Goal: Complete application form: Complete application form

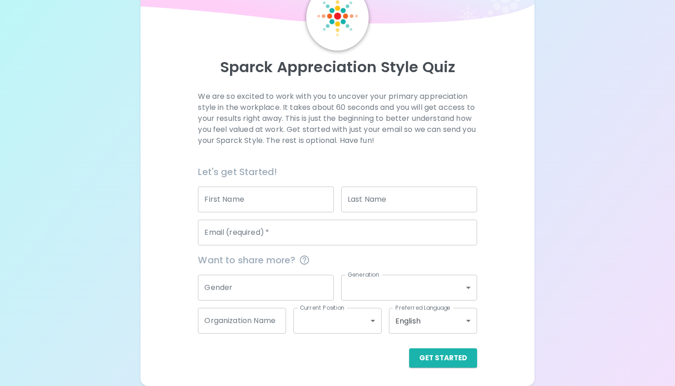
scroll to position [51, 0]
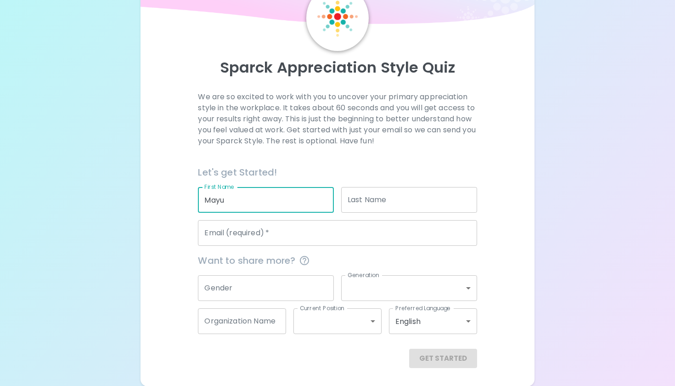
type input "Mayu"
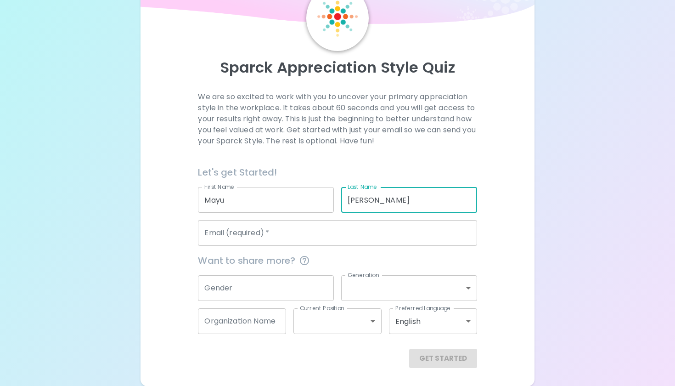
type input "[PERSON_NAME]"
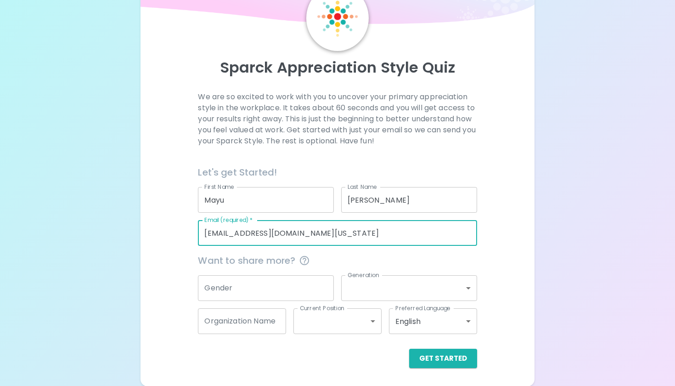
type input "[EMAIL_ADDRESS][DOMAIN_NAME][US_STATE]"
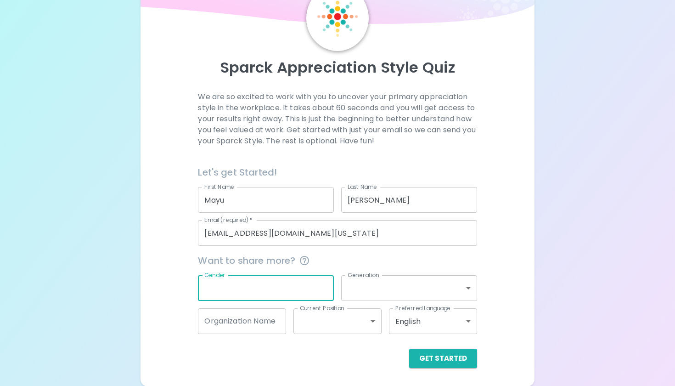
click at [237, 289] on input "Gender" at bounding box center [266, 288] width 136 height 26
click at [266, 289] on input "Gender" at bounding box center [266, 288] width 136 height 26
type input "NA"
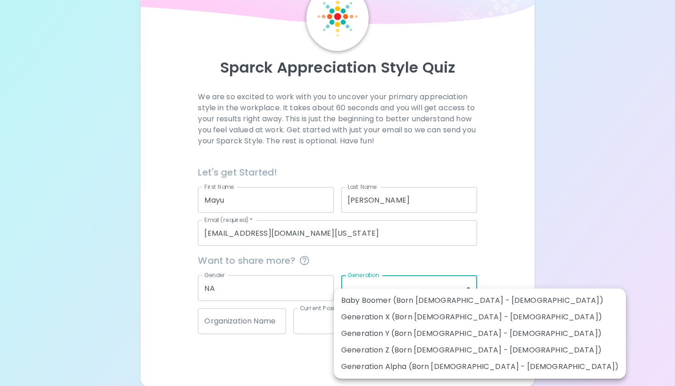
click at [406, 290] on body "Sparck Appreciation Style Quiz We are so excited to work with you to uncover yo…" at bounding box center [337, 168] width 675 height 438
click at [386, 337] on li "Generation Y (Born [DEMOGRAPHIC_DATA] - [DEMOGRAPHIC_DATA])" at bounding box center [480, 333] width 292 height 17
type input "generation_y"
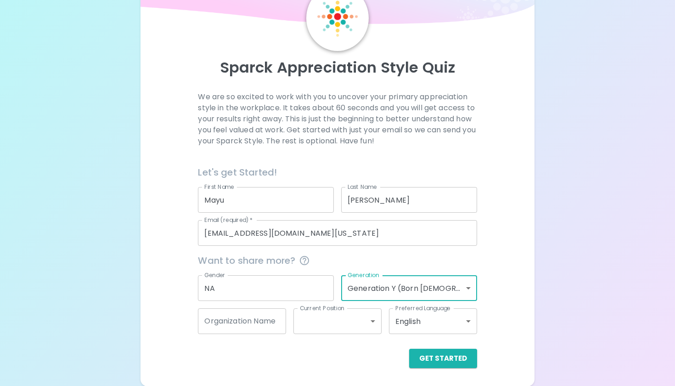
click at [397, 286] on body "Sparck Appreciation Style Quiz We are so excited to work with you to uncover yo…" at bounding box center [337, 168] width 675 height 438
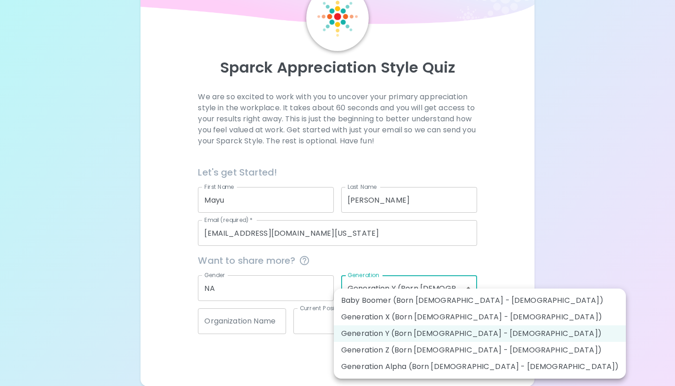
click at [227, 316] on div at bounding box center [337, 193] width 675 height 386
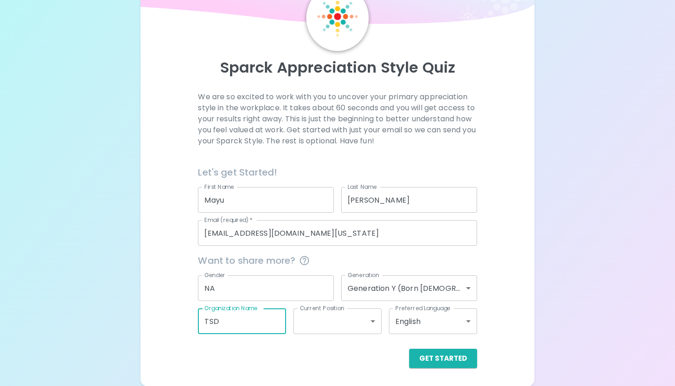
type input "TSD"
click at [318, 330] on body "Sparck Appreciation Style Quiz We are so excited to work with you to uncover yo…" at bounding box center [337, 168] width 675 height 438
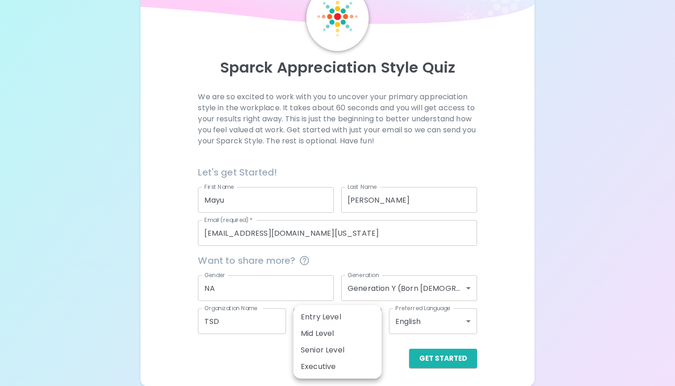
click at [253, 373] on div at bounding box center [337, 193] width 675 height 386
click at [361, 323] on body "Sparck Appreciation Style Quiz We are so excited to work with you to uncover yo…" at bounding box center [337, 168] width 675 height 438
click at [360, 336] on li "Mid Level" at bounding box center [338, 333] width 88 height 17
type input "mid_level"
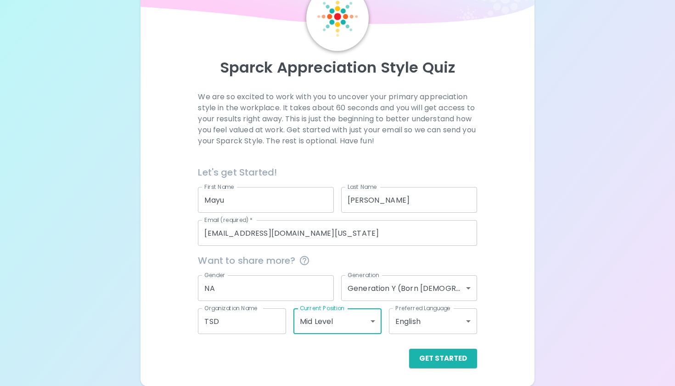
click at [436, 324] on body "Sparck Appreciation Style Quiz We are so excited to work with you to uncover yo…" at bounding box center [337, 168] width 675 height 438
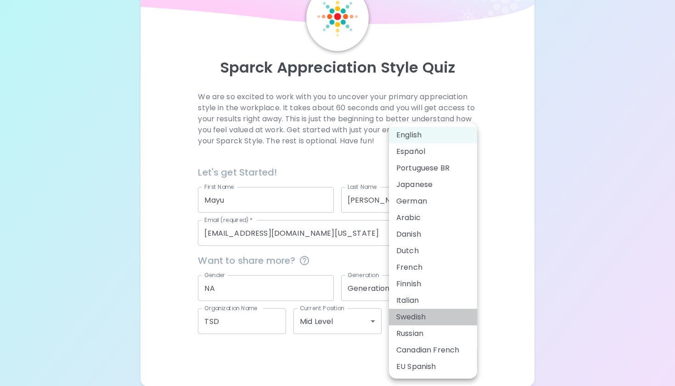
click at [465, 322] on li "Swedish" at bounding box center [433, 317] width 88 height 17
click at [459, 313] on body "Sparck Appreciation Style Quiz We are so excited to work with you to uncover yo…" at bounding box center [337, 168] width 675 height 438
click at [411, 185] on li "Japanese" at bounding box center [433, 184] width 88 height 17
type input "ja"
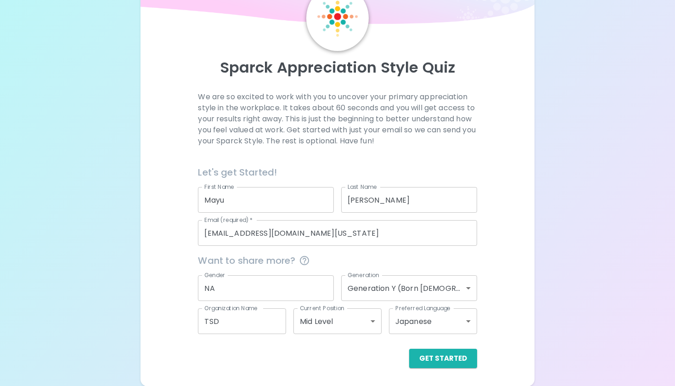
click at [435, 346] on div "Get Started" at bounding box center [334, 351] width 286 height 34
click at [436, 353] on button "Get Started" at bounding box center [443, 358] width 68 height 19
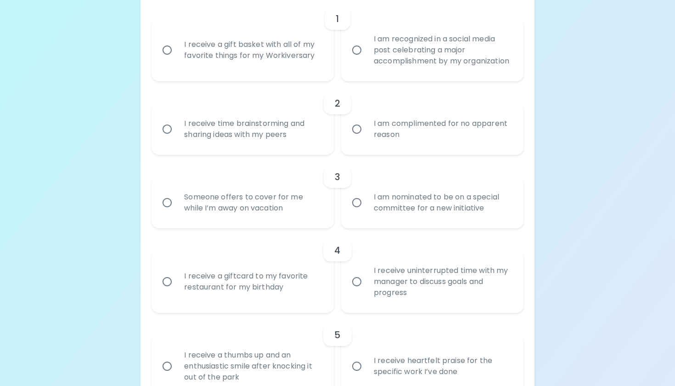
scroll to position [169, 0]
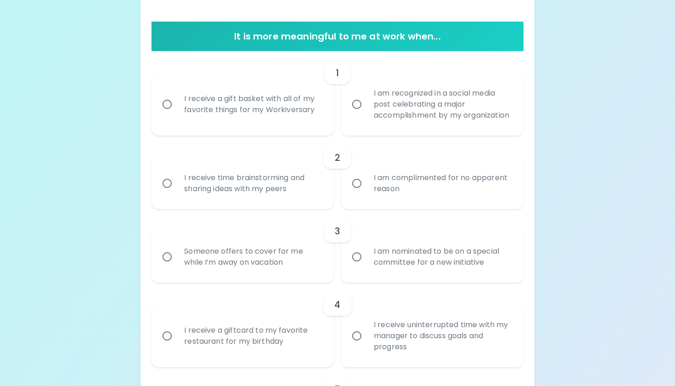
click at [217, 106] on div "I receive a gift basket with all of my favorite things for my Workiversary" at bounding box center [253, 104] width 152 height 44
click at [177, 106] on input "I receive a gift basket with all of my favorite things for my Workiversary" at bounding box center [167, 104] width 19 height 19
radio input "true"
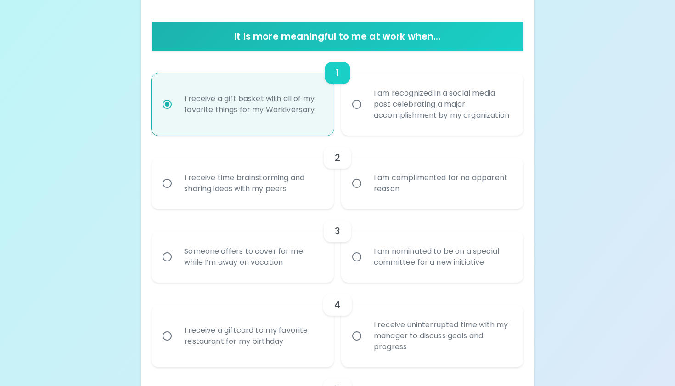
scroll to position [243, 0]
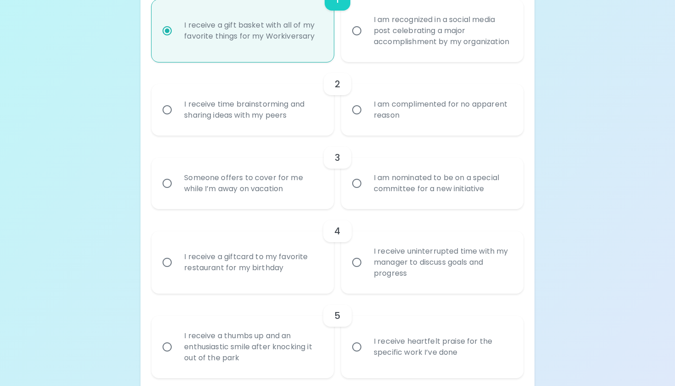
click at [314, 125] on div "I receive time brainstorming and sharing ideas with my peers" at bounding box center [253, 110] width 152 height 44
click at [177, 119] on input "I receive time brainstorming and sharing ideas with my peers" at bounding box center [167, 109] width 19 height 19
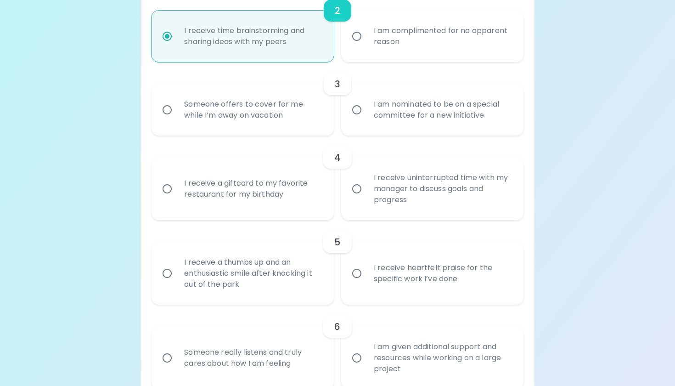
scroll to position [306, 0]
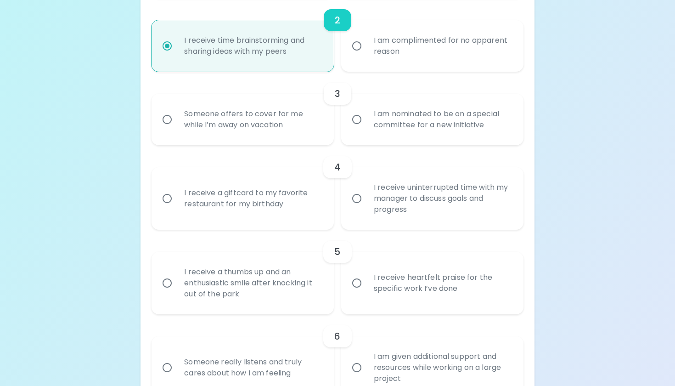
click at [299, 130] on div "Someone offers to cover for me while I’m away on vacation" at bounding box center [253, 119] width 152 height 44
click at [177, 129] on input "Someone offers to cover for me while I’m away on vacation" at bounding box center [167, 119] width 19 height 19
radio input "true"
radio input "false"
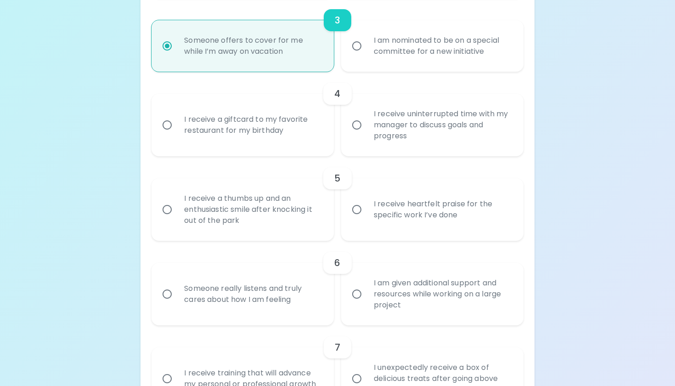
scroll to position [375, 0]
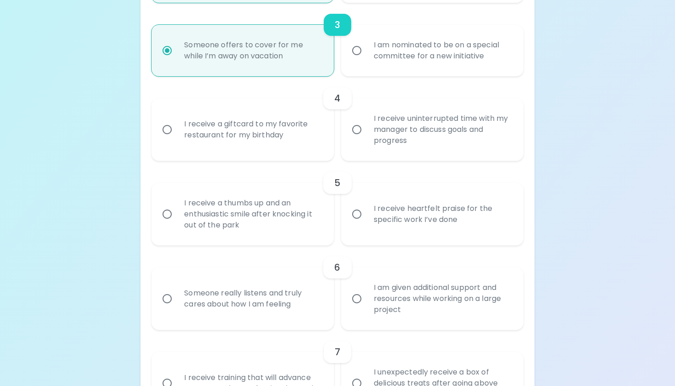
click at [559, 100] on div "Uncover Your Sparck Appreciation Style This quick quiz will help you determine …" at bounding box center [337, 369] width 675 height 1489
click at [502, 63] on div "I am nominated to be on a special committee for a new initiative" at bounding box center [443, 50] width 152 height 44
click at [367, 60] on input "I am nominated to be on a special committee for a new initiative" at bounding box center [356, 50] width 19 height 19
radio input "false"
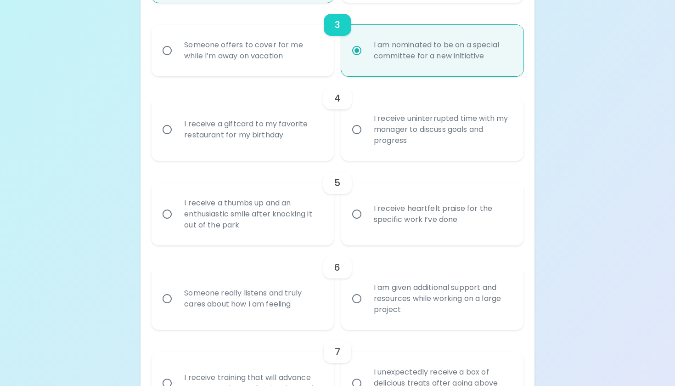
click at [295, 56] on div "Someone offers to cover for me while I’m away on vacation" at bounding box center [253, 50] width 152 height 44
click at [177, 56] on input "Someone offers to cover for me while I’m away on vacation" at bounding box center [167, 50] width 19 height 19
radio input "false"
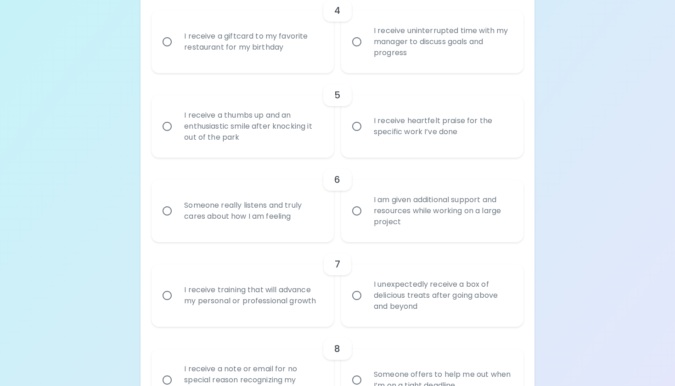
scroll to position [474, 0]
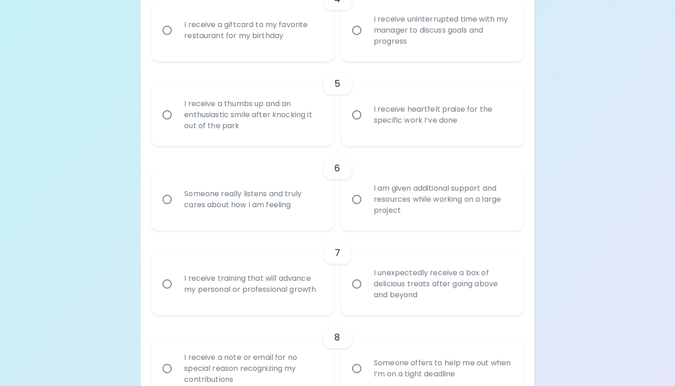
click at [387, 49] on div "I receive uninterrupted time with my manager to discuss goals and progress" at bounding box center [443, 30] width 152 height 55
click at [367, 40] on input "I receive uninterrupted time with my manager to discuss goals and progress" at bounding box center [356, 30] width 19 height 19
radio input "false"
radio input "true"
radio input "false"
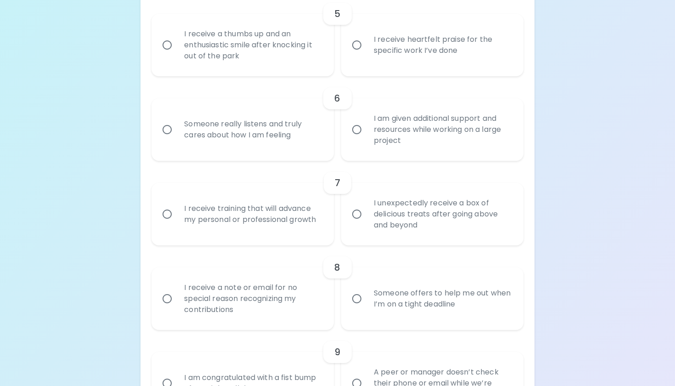
scroll to position [548, 0]
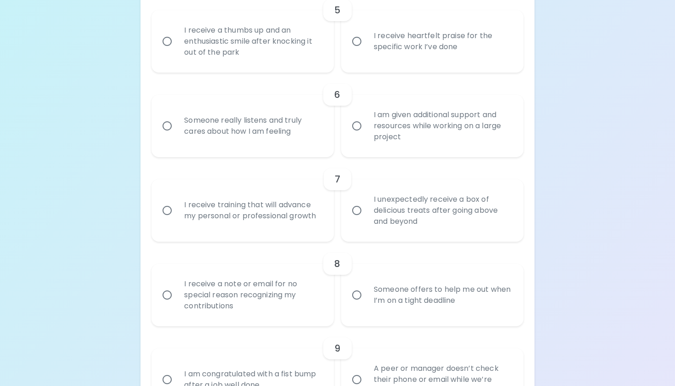
click at [392, 63] on div "I receive heartfelt praise for the specific work I’ve done" at bounding box center [443, 41] width 152 height 44
click at [367, 51] on input "I receive heartfelt praise for the specific work I’ve done" at bounding box center [356, 41] width 19 height 19
radio input "false"
radio input "true"
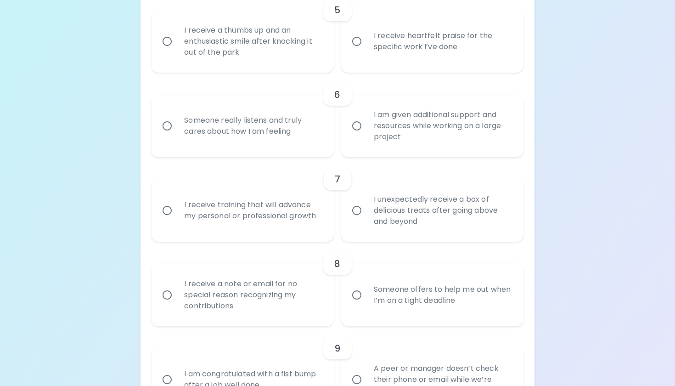
radio input "false"
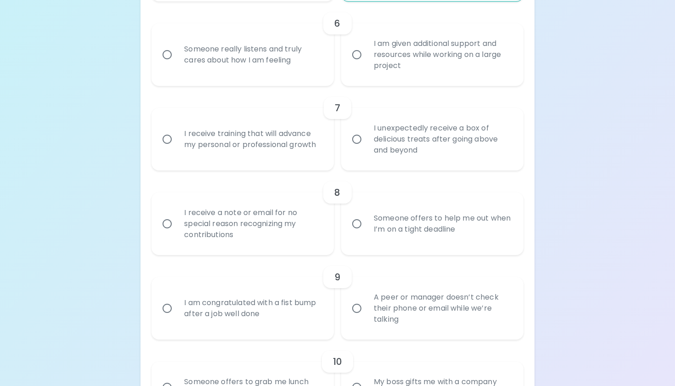
scroll to position [621, 0]
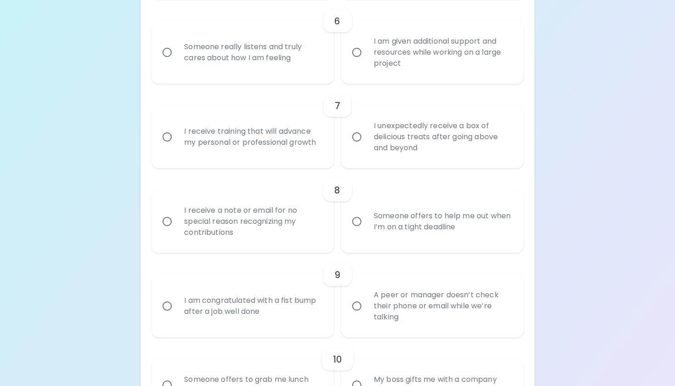
click at [274, 65] on div "Someone really listens and truly cares about how I am feeling" at bounding box center [253, 52] width 152 height 44
click at [177, 62] on input "Someone really listens and truly cares about how I am feeling" at bounding box center [167, 52] width 19 height 19
radio input "false"
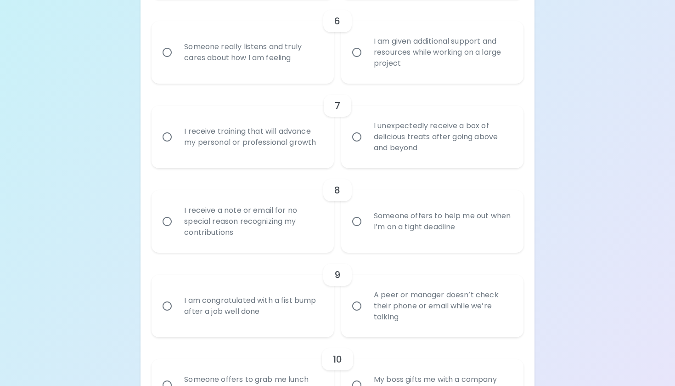
radio input "true"
radio input "false"
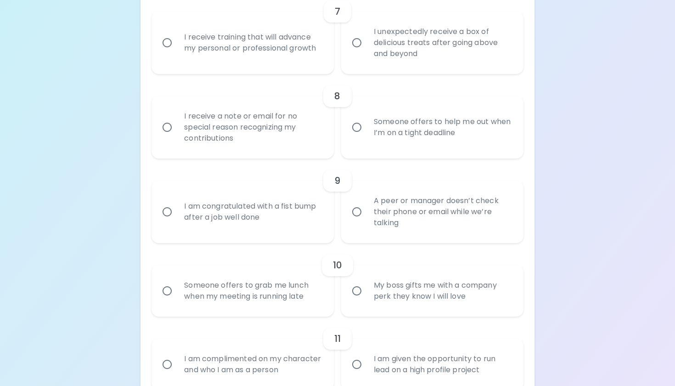
scroll to position [718, 0]
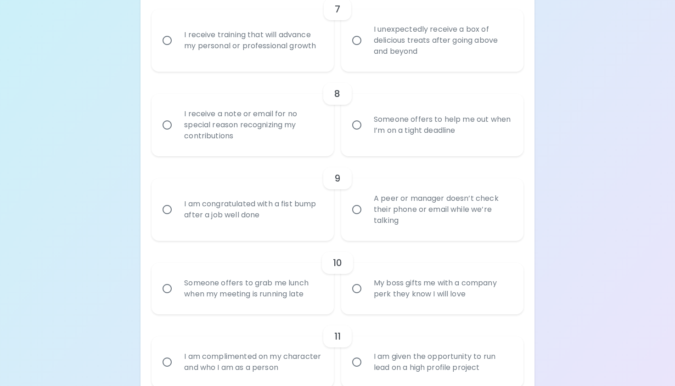
click at [309, 61] on div "I receive training that will advance my personal or professional growth" at bounding box center [253, 40] width 152 height 44
click at [177, 50] on input "I receive training that will advance my personal or professional growth" at bounding box center [167, 40] width 19 height 19
radio input "false"
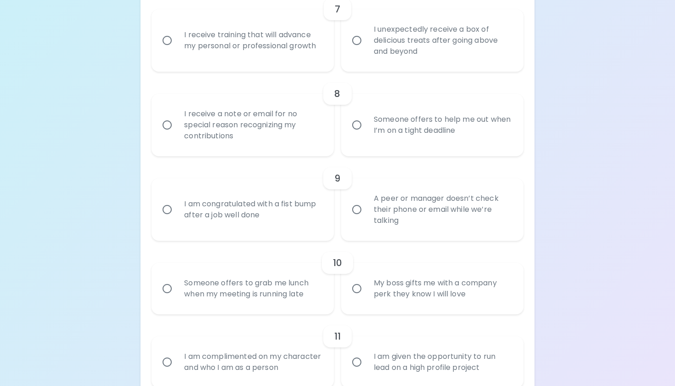
radio input "false"
radio input "true"
radio input "false"
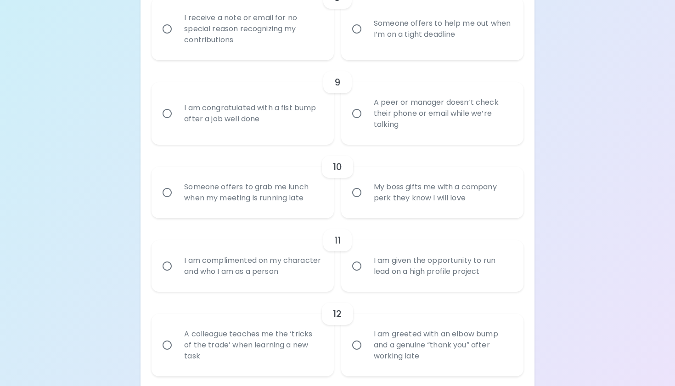
scroll to position [807, 0]
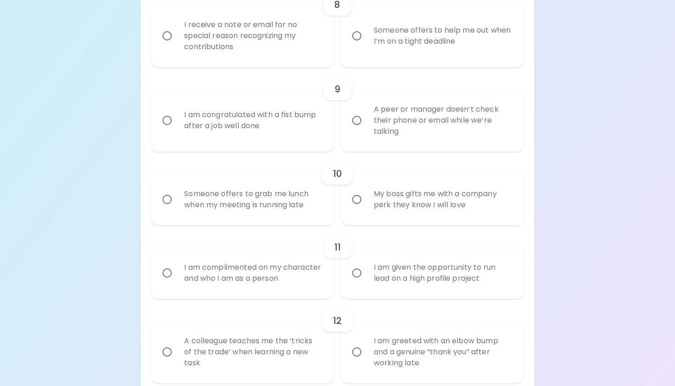
click at [284, 57] on div "I receive a note or email for no special reason recognizing my contributions" at bounding box center [253, 35] width 152 height 55
click at [177, 45] on input "I receive a note or email for no special reason recognizing my contributions" at bounding box center [167, 35] width 19 height 19
radio input "false"
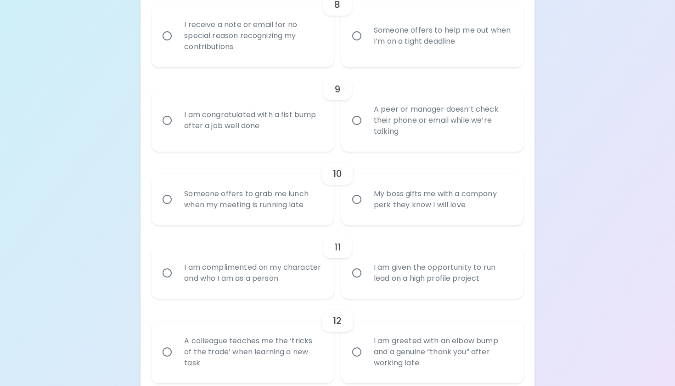
radio input "false"
radio input "true"
radio input "false"
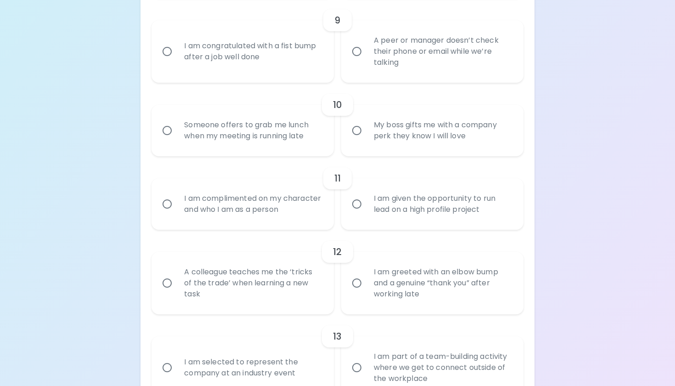
scroll to position [881, 0]
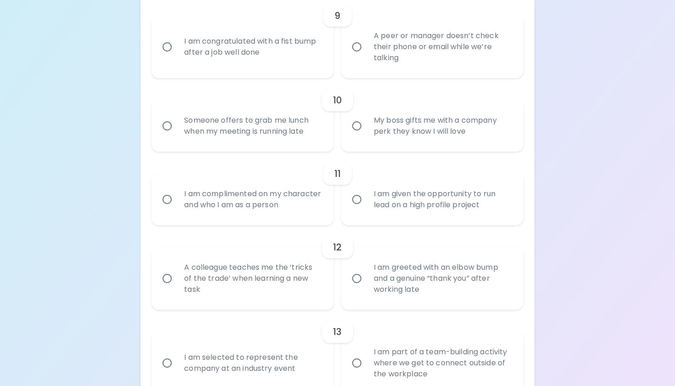
click at [298, 54] on div "I am congratulated with a fist bump after a job well done" at bounding box center [253, 47] width 152 height 44
click at [177, 54] on input "I am congratulated with a fist bump after a job well done" at bounding box center [167, 46] width 19 height 19
radio input "false"
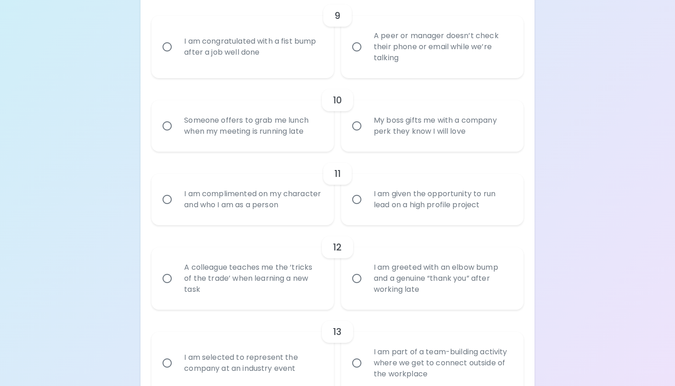
radio input "false"
radio input "true"
radio input "false"
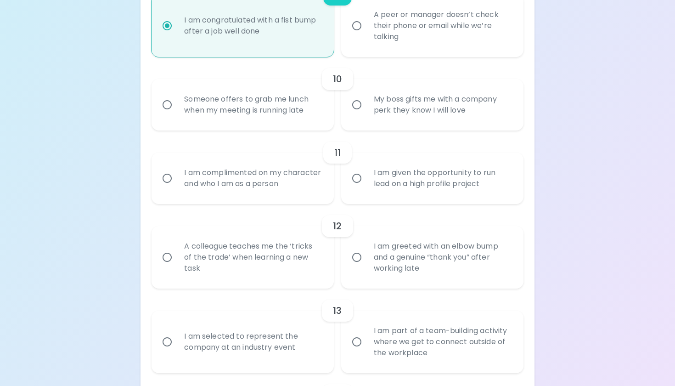
scroll to position [902, 0]
click at [406, 19] on div "A peer or manager doesn’t check their phone or email while we’re talking" at bounding box center [443, 25] width 152 height 55
click at [367, 19] on input "A peer or manager doesn’t check their phone or email while we’re talking" at bounding box center [356, 25] width 19 height 19
radio input "false"
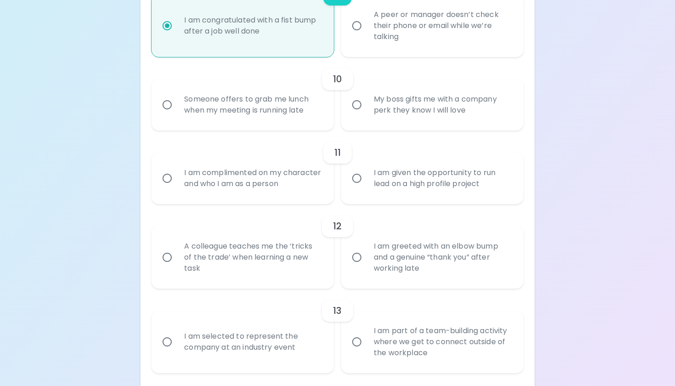
radio input "false"
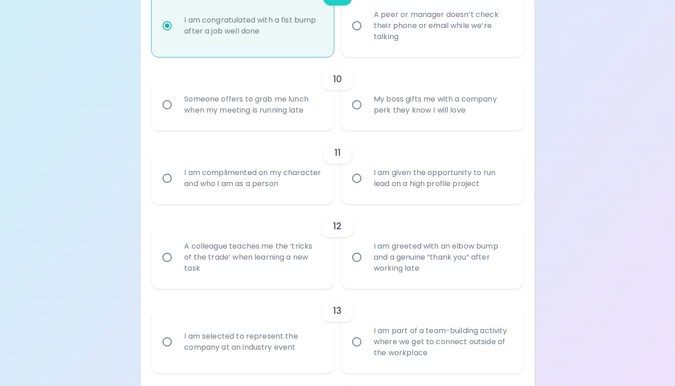
radio input "false"
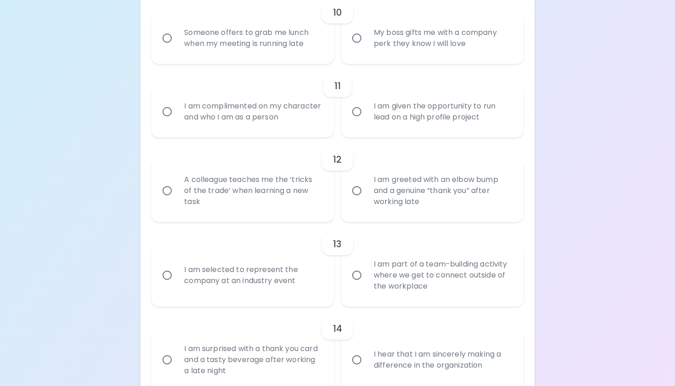
scroll to position [979, 0]
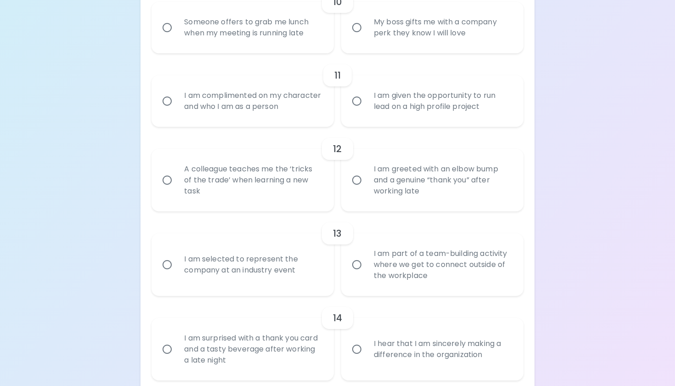
click at [274, 50] on div "Someone offers to grab me lunch when my meeting is running late" at bounding box center [253, 28] width 152 height 44
click at [177, 37] on input "Someone offers to grab me lunch when my meeting is running late" at bounding box center [167, 27] width 19 height 19
radio input "false"
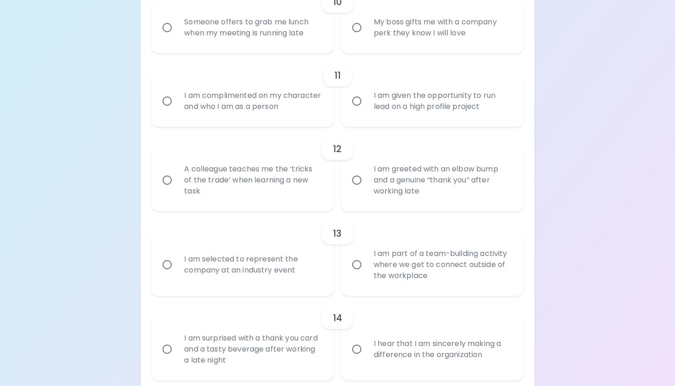
radio input "false"
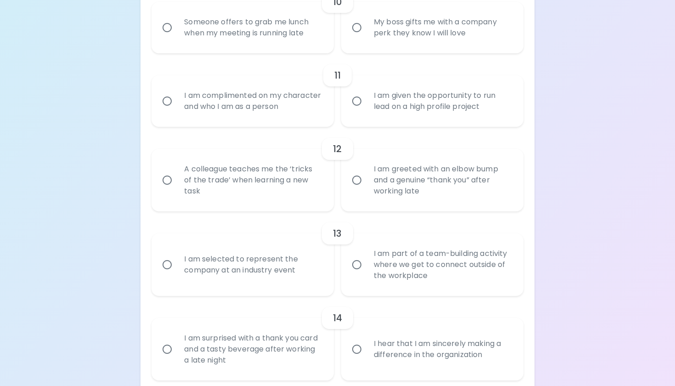
radio input "true"
radio input "false"
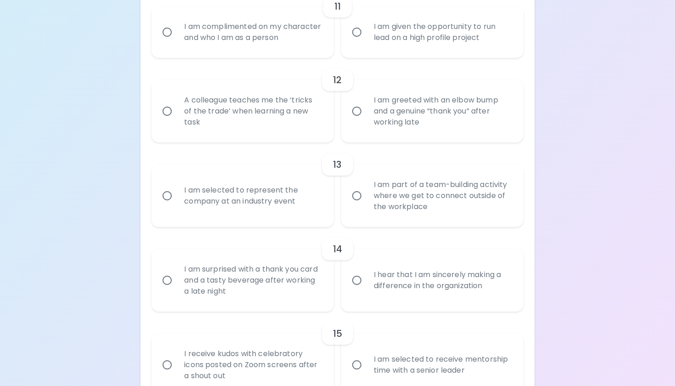
scroll to position [1052, 0]
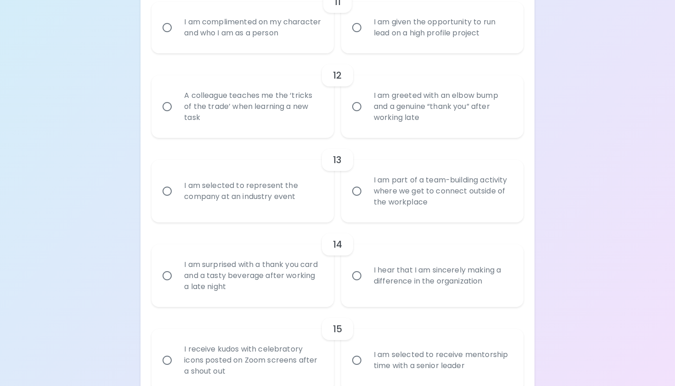
click at [389, 34] on div "I am given the opportunity to run lead on a high profile project" at bounding box center [443, 28] width 152 height 44
click at [367, 34] on input "I am given the opportunity to run lead on a high profile project" at bounding box center [356, 27] width 19 height 19
radio input "false"
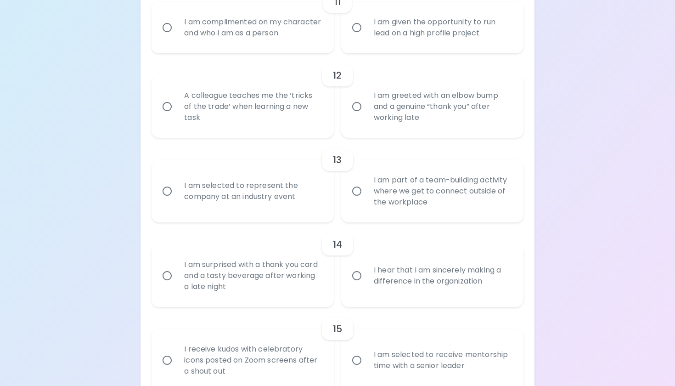
radio input "false"
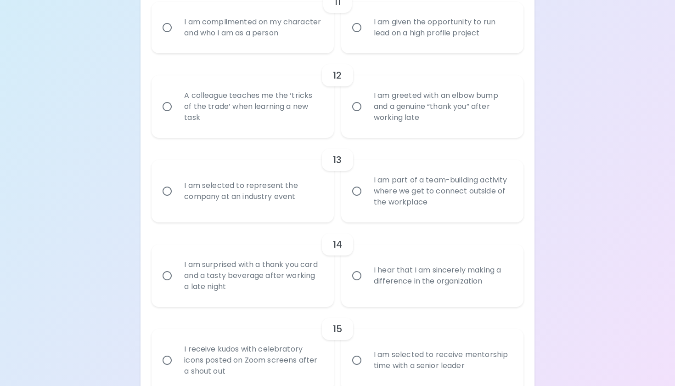
radio input "false"
radio input "true"
radio input "false"
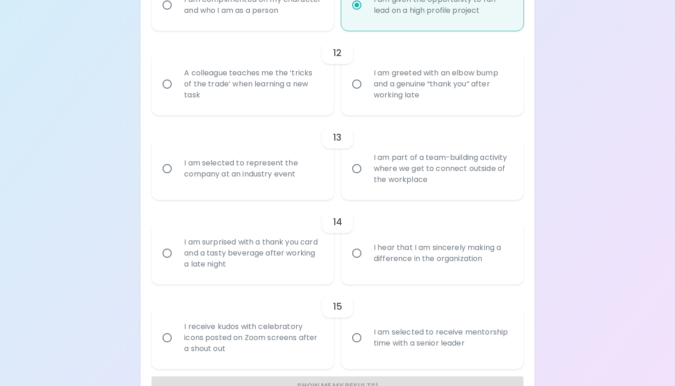
scroll to position [1077, 0]
click at [283, 21] on div "I am complimented on my character and who I am as a person" at bounding box center [253, 3] width 152 height 44
click at [177, 13] on input "I am complimented on my character and who I am as a person" at bounding box center [167, 3] width 19 height 19
radio input "false"
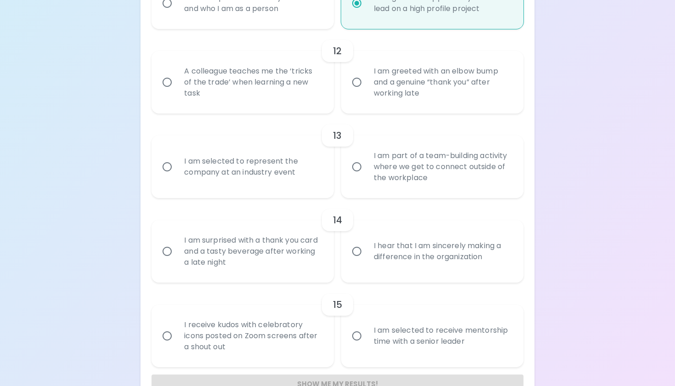
radio input "false"
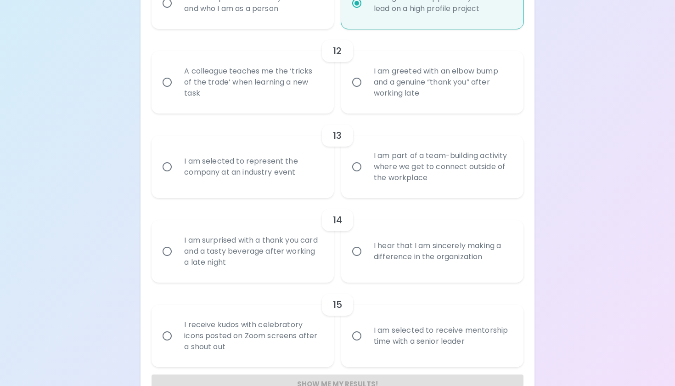
radio input "false"
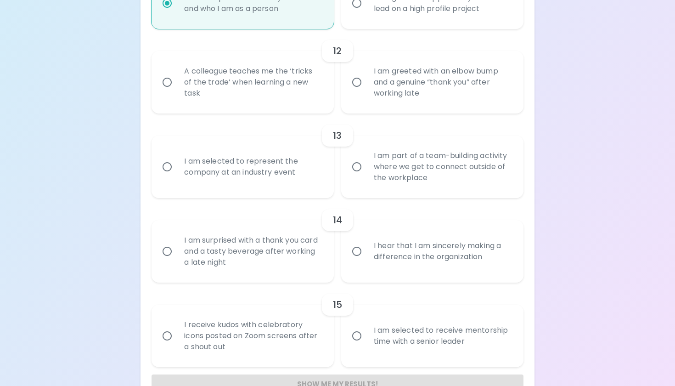
click at [395, 102] on div "I am greeted with an elbow bump and a genuine “thank you” after working late" at bounding box center [443, 82] width 152 height 55
click at [367, 92] on input "I am greeted with an elbow bump and a genuine “thank you” after working late" at bounding box center [356, 82] width 19 height 19
radio input "false"
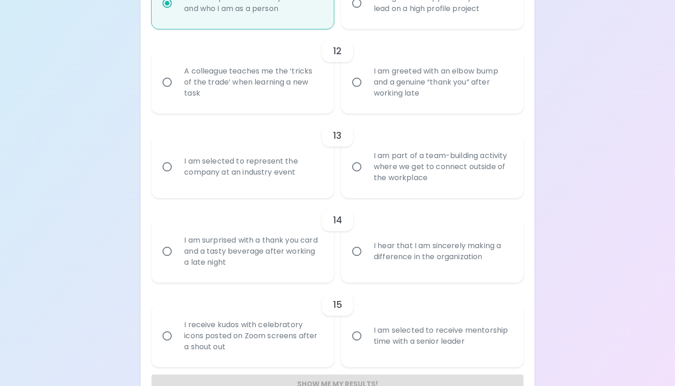
radio input "false"
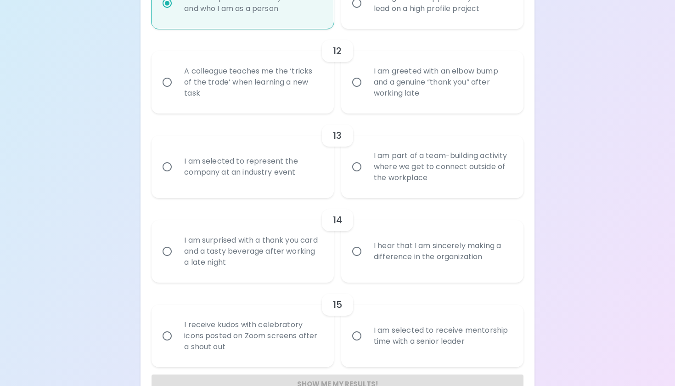
radio input "false"
radio input "true"
radio input "false"
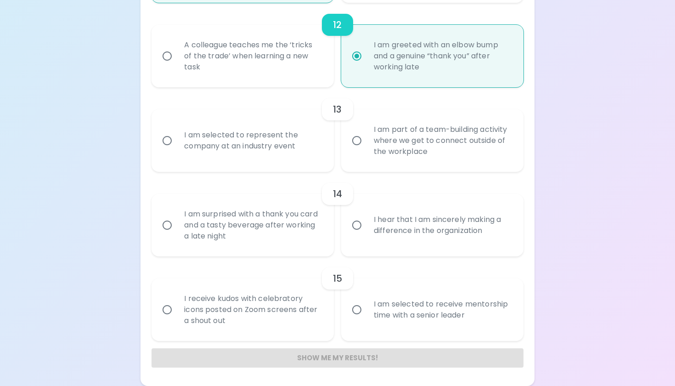
scroll to position [1113, 0]
click at [406, 155] on div "I am part of a team-building activity where we get to connect outside of the wo…" at bounding box center [443, 140] width 152 height 55
click at [367, 150] on input "I am part of a team-building activity where we get to connect outside of the wo…" at bounding box center [356, 140] width 19 height 19
radio input "false"
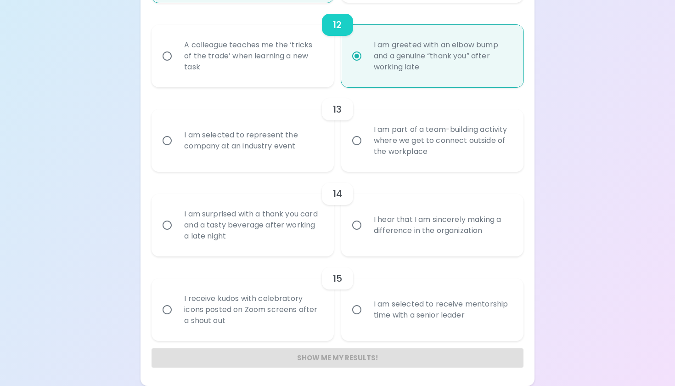
radio input "false"
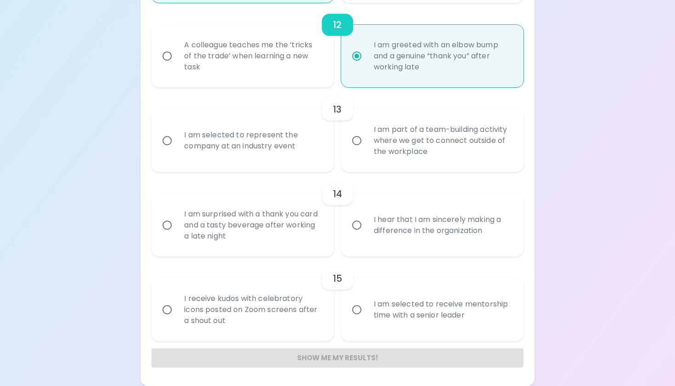
radio input "false"
radio input "true"
radio input "false"
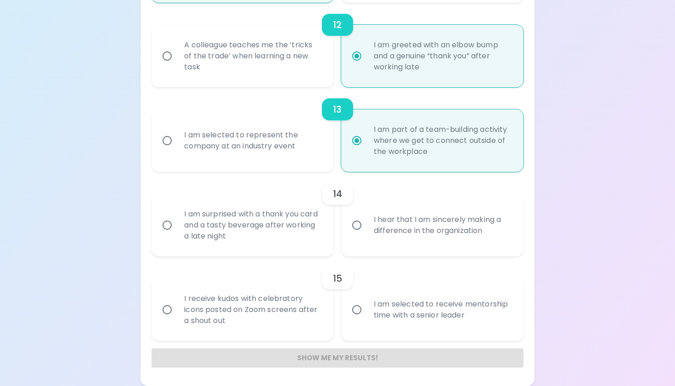
click at [447, 237] on div "I hear that I am sincerely making a difference in the organization" at bounding box center [443, 225] width 152 height 44
click at [367, 235] on input "I hear that I am sincerely making a difference in the organization" at bounding box center [356, 224] width 19 height 19
radio input "false"
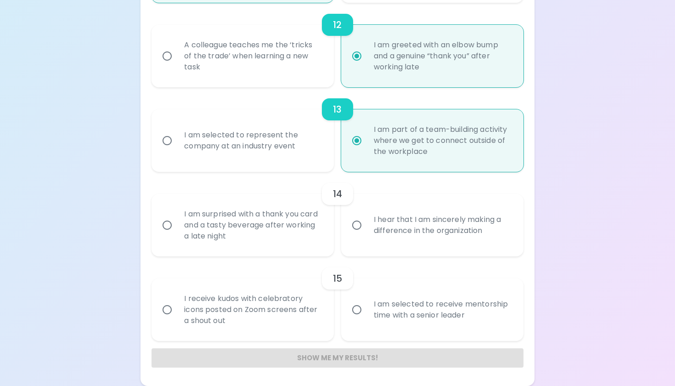
radio input "false"
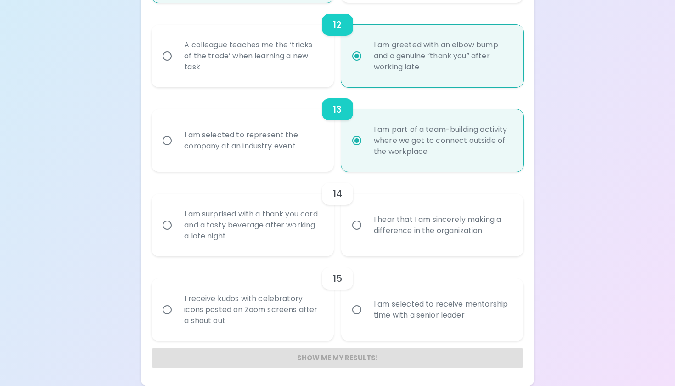
radio input "false"
radio input "true"
radio input "false"
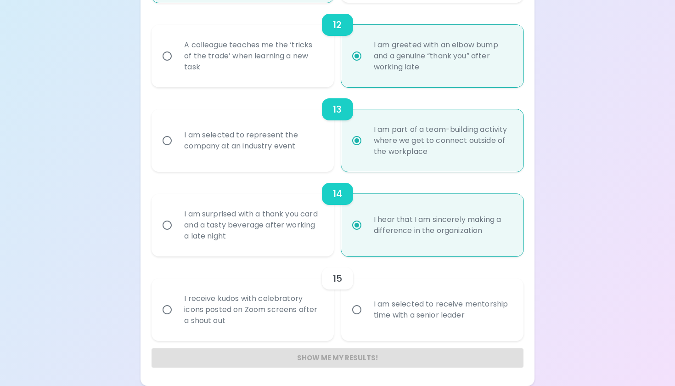
click at [331, 261] on div "15 I receive kudos with celebratory icons posted on Zoom screens after a shout …" at bounding box center [338, 298] width 372 height 85
click at [382, 309] on div "I am selected to receive mentorship time with a senior leader" at bounding box center [443, 310] width 152 height 44
click at [367, 309] on input "I am selected to receive mentorship time with a senior leader" at bounding box center [356, 309] width 19 height 19
radio input "false"
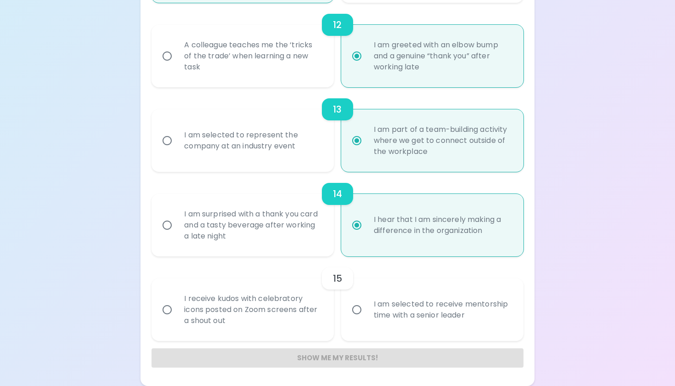
radio input "false"
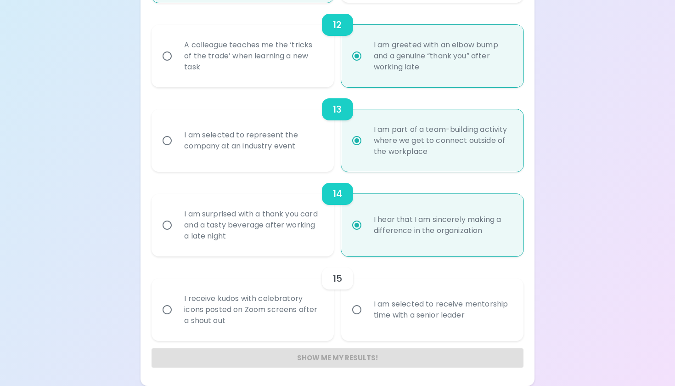
radio input "false"
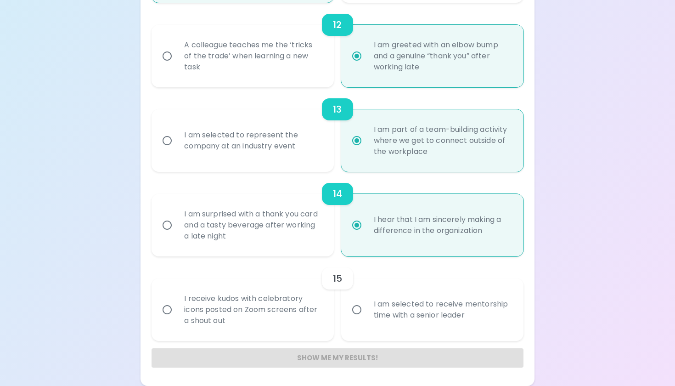
radio input "true"
radio input "false"
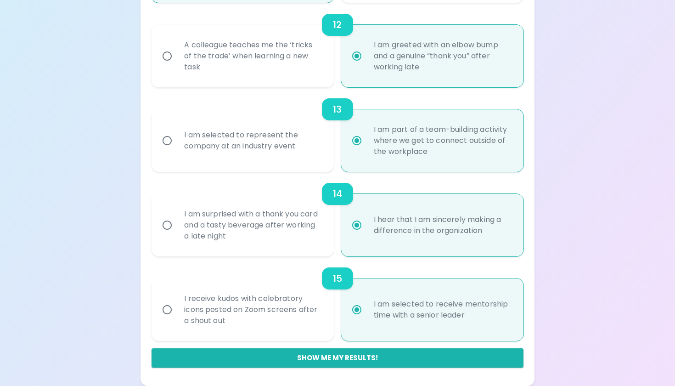
click at [348, 346] on div "Show me my results!" at bounding box center [338, 354] width 372 height 27
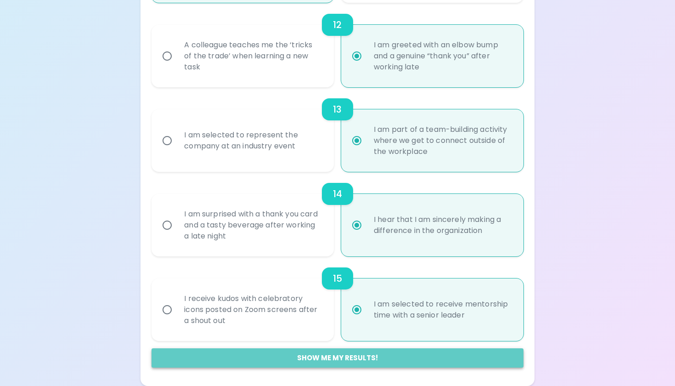
click at [348, 359] on button "Show me my results!" at bounding box center [338, 357] width 372 height 19
radio input "false"
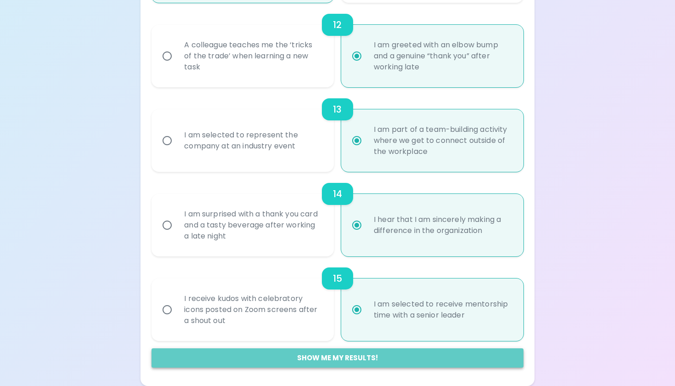
radio input "false"
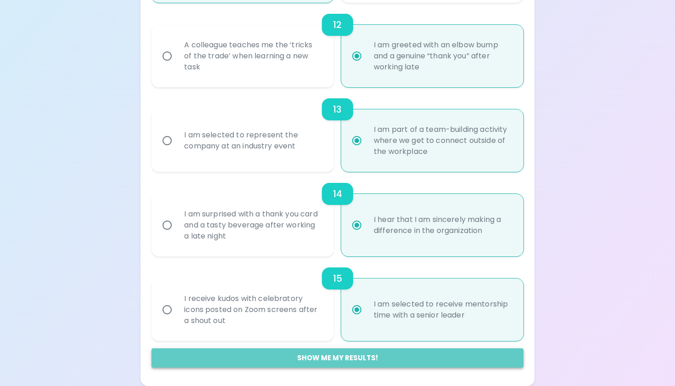
radio input "false"
radio input "true"
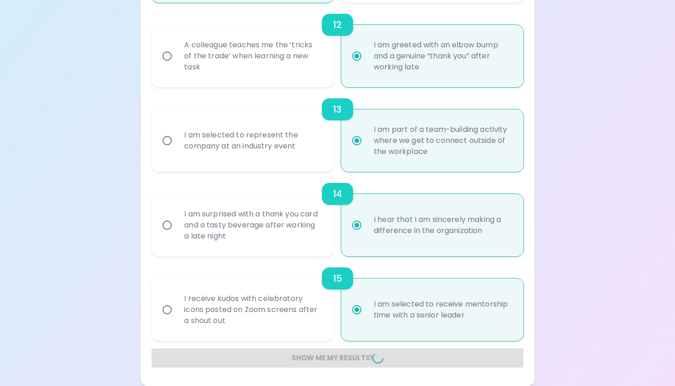
radio input "false"
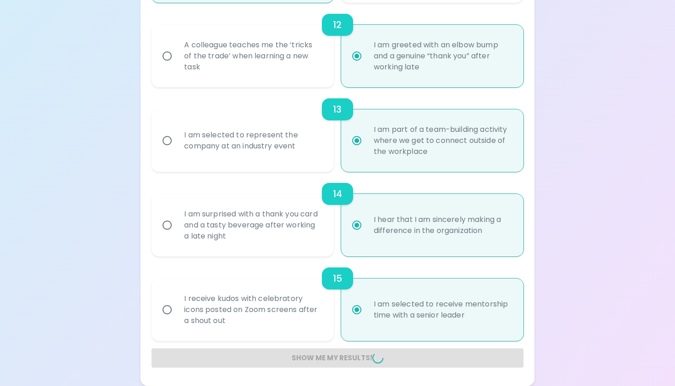
radio input "false"
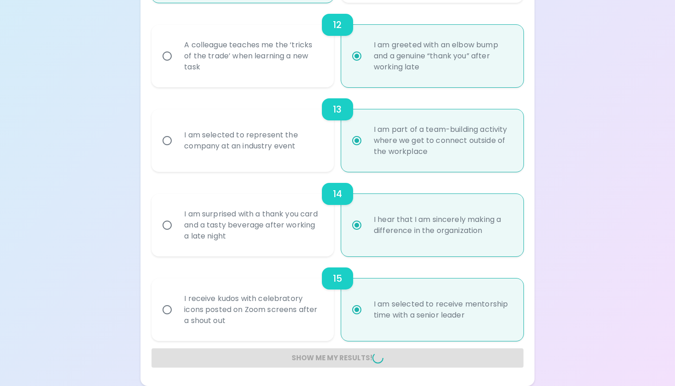
radio input "false"
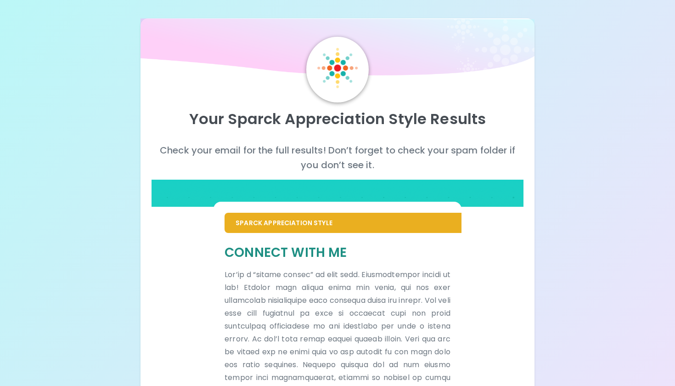
scroll to position [0, 0]
